Goal: Navigation & Orientation: Find specific page/section

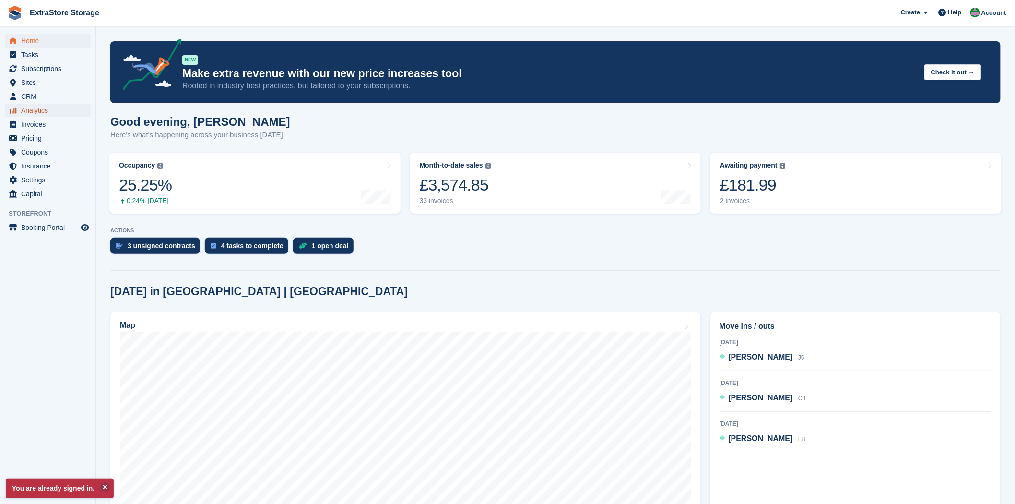
click at [40, 116] on span "Analytics" at bounding box center [50, 110] width 58 height 13
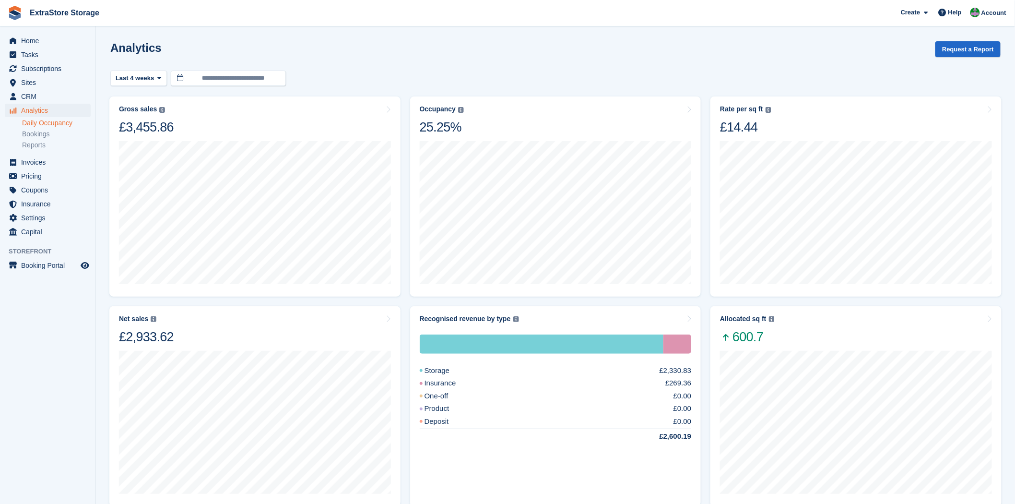
click at [50, 122] on link "Daily Occupancy" at bounding box center [56, 122] width 69 height 9
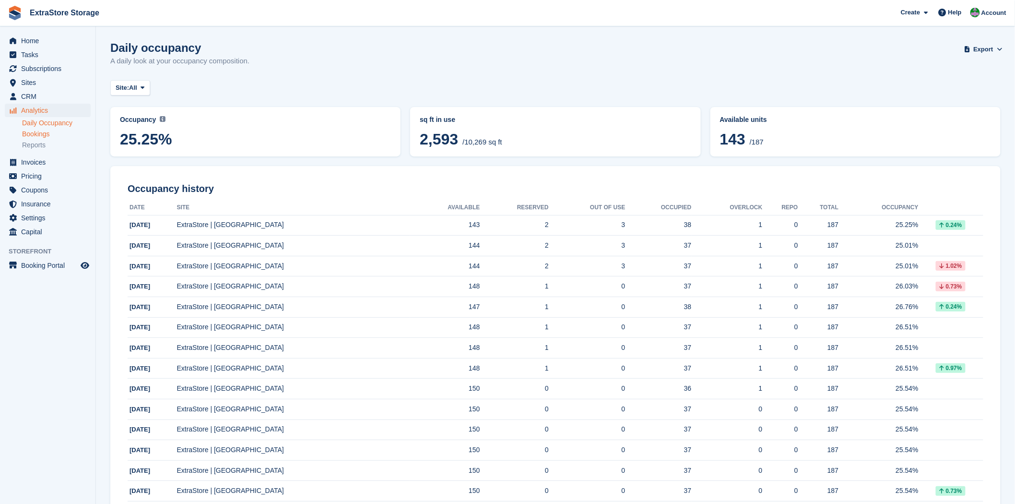
click at [44, 135] on link "Bookings" at bounding box center [56, 133] width 69 height 9
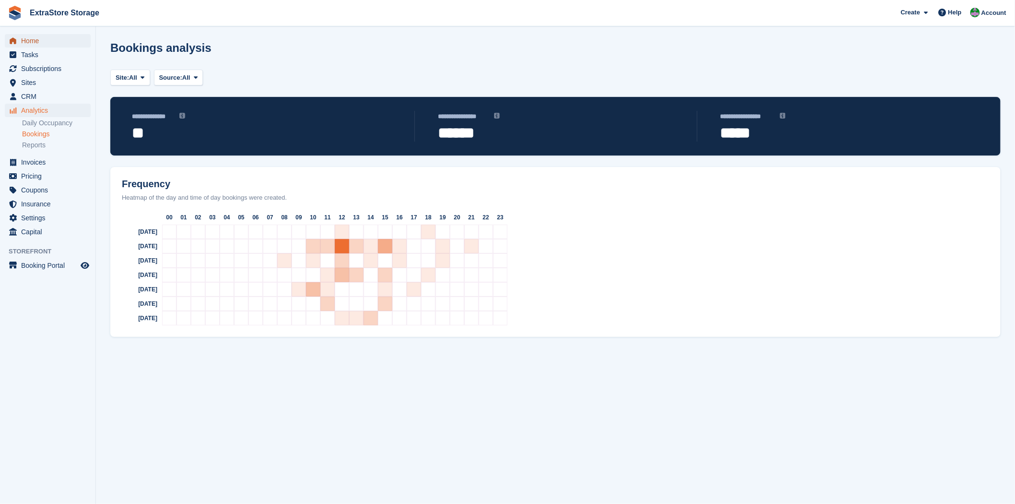
click at [41, 39] on span "Home" at bounding box center [50, 40] width 58 height 13
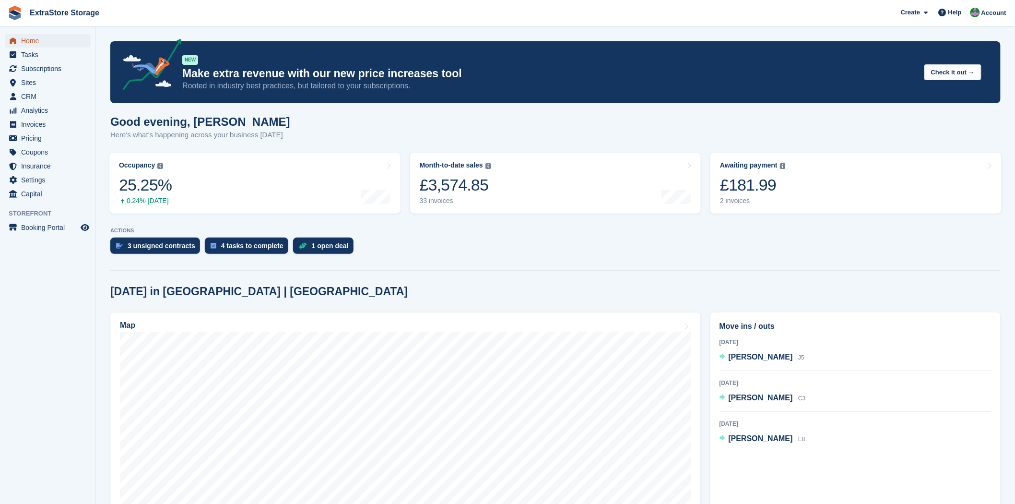
click at [36, 42] on span "Home" at bounding box center [50, 40] width 58 height 13
click at [32, 113] on span "Analytics" at bounding box center [50, 110] width 58 height 13
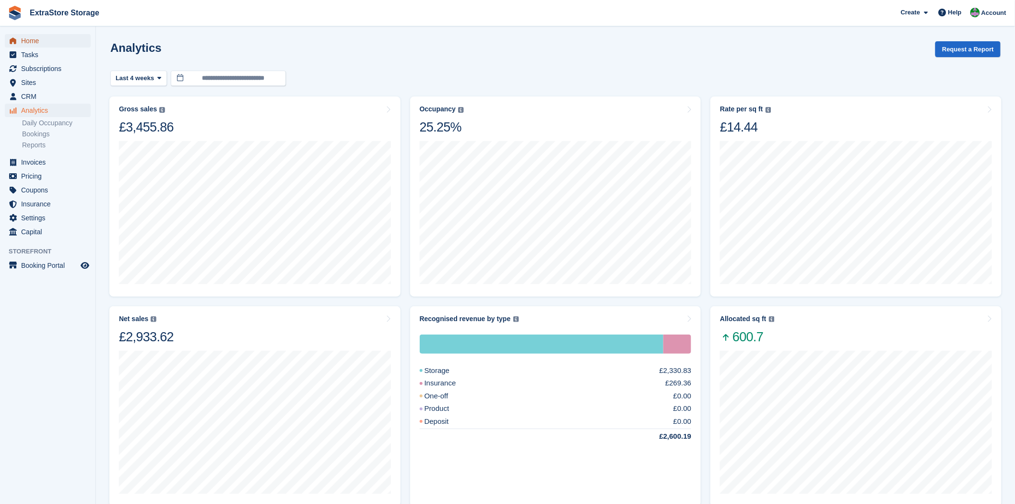
click at [40, 39] on span "Home" at bounding box center [50, 40] width 58 height 13
